Goal: Task Accomplishment & Management: Manage account settings

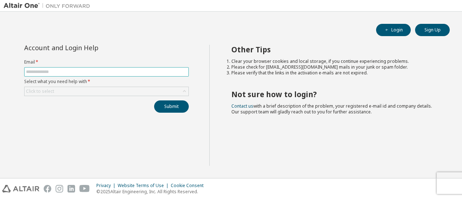
click at [80, 71] on input "text" at bounding box center [106, 72] width 161 height 6
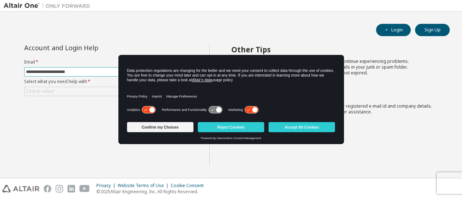
drag, startPoint x: 83, startPoint y: 70, endPoint x: 0, endPoint y: 68, distance: 83.4
click at [0, 68] on div "**********" at bounding box center [231, 95] width 462 height 166
type input "**********"
click at [66, 90] on div "Click to select" at bounding box center [107, 91] width 164 height 9
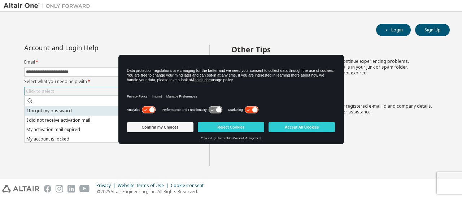
click at [65, 109] on li "I forgot my password" at bounding box center [106, 110] width 163 height 9
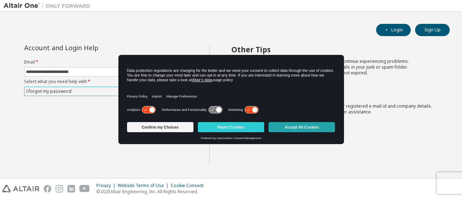
click at [297, 131] on button "Accept All Cookies" at bounding box center [302, 127] width 66 height 10
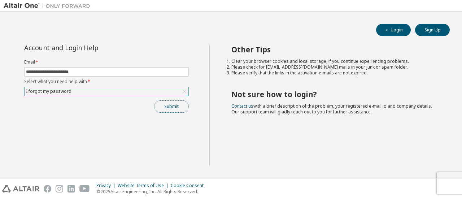
click at [175, 111] on button "Submit" at bounding box center [171, 106] width 35 height 12
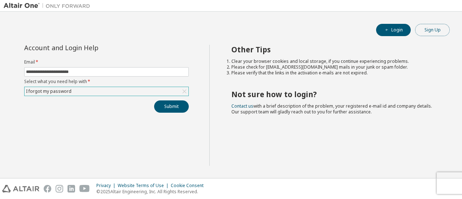
click at [429, 29] on button "Sign Up" at bounding box center [432, 30] width 35 height 12
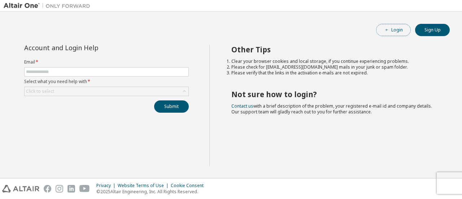
click at [401, 31] on button "Login" at bounding box center [393, 30] width 35 height 12
click at [105, 69] on input "text" at bounding box center [106, 72] width 161 height 6
click at [153, 41] on div "Login Sign Up Account and Login Help Email * Select what you need help with * C…" at bounding box center [231, 94] width 455 height 159
click at [123, 71] on input "text" at bounding box center [106, 72] width 161 height 6
type input "**********"
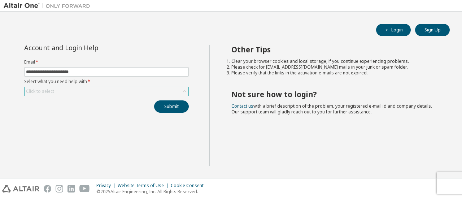
click at [108, 90] on div "Click to select" at bounding box center [107, 91] width 164 height 9
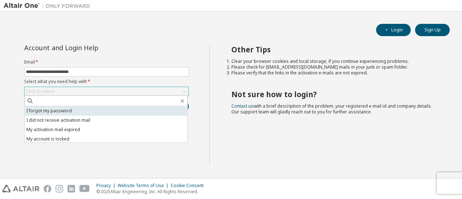
click at [90, 112] on li "I forgot my password" at bounding box center [106, 110] width 163 height 9
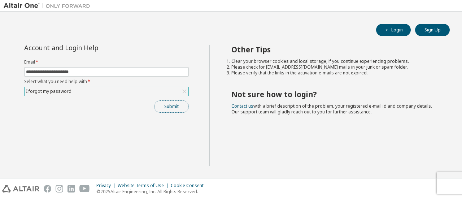
click at [179, 104] on button "Submit" at bounding box center [171, 106] width 35 height 12
click at [182, 91] on icon at bounding box center [184, 91] width 7 height 7
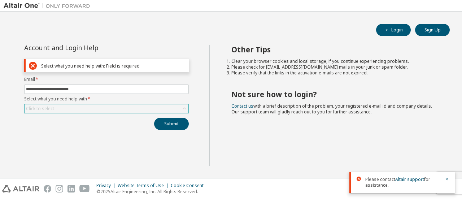
click at [117, 107] on div "Click to select" at bounding box center [107, 108] width 164 height 9
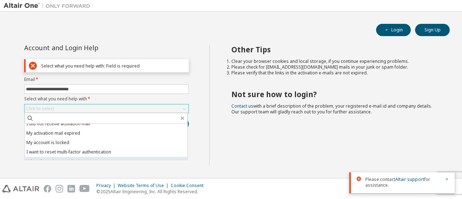
scroll to position [20, 0]
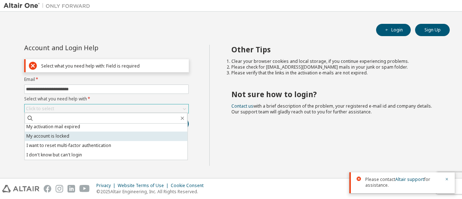
click at [98, 136] on li "My account is locked" at bounding box center [106, 135] width 163 height 9
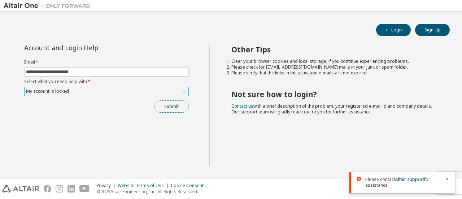
click at [165, 107] on button "Submit" at bounding box center [171, 106] width 35 height 12
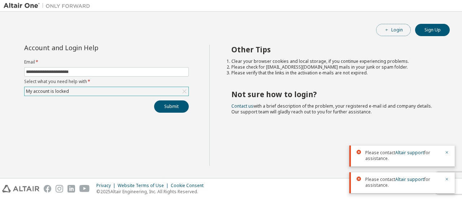
click at [405, 33] on button "Login" at bounding box center [393, 30] width 35 height 12
click at [446, 151] on icon "button" at bounding box center [447, 152] width 4 height 4
